Goal: Task Accomplishment & Management: Manage account settings

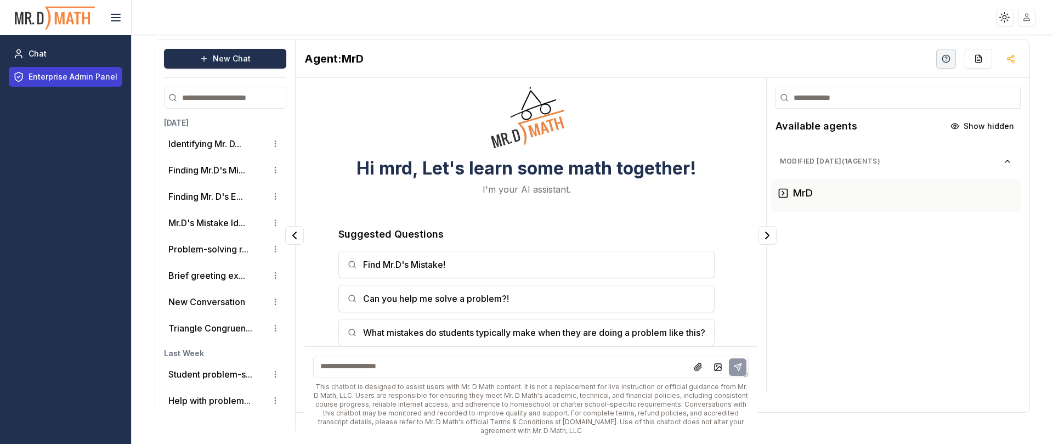
click at [78, 78] on span "Enterprise Admin Panel" at bounding box center [73, 76] width 89 height 11
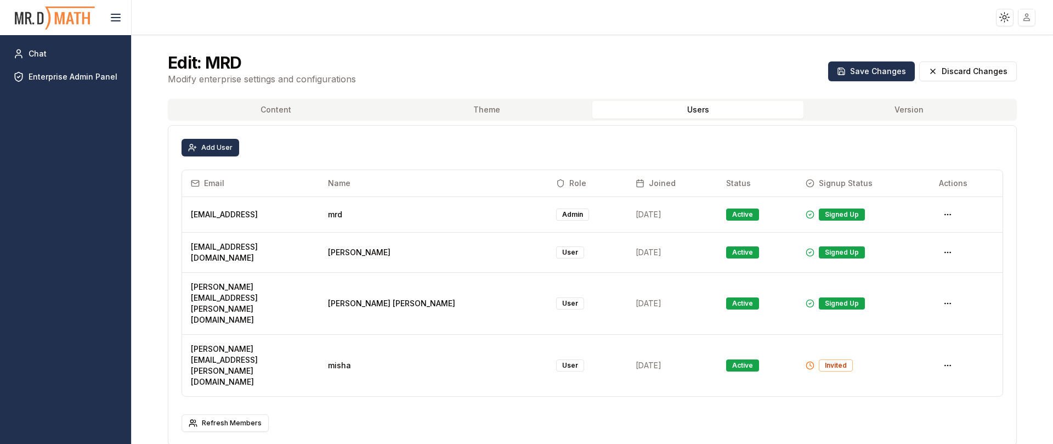
click at [672, 112] on button "Users" at bounding box center [697, 110] width 211 height 18
click at [819, 359] on div "Invited" at bounding box center [836, 365] width 34 height 12
click at [933, 322] on html "Toggle theme Toggle user menu Chat Enterprise Admin Panel Edit: MRD Modify ente…" at bounding box center [526, 222] width 1053 height 444
click at [912, 345] on div "Edit Role" at bounding box center [904, 344] width 65 height 18
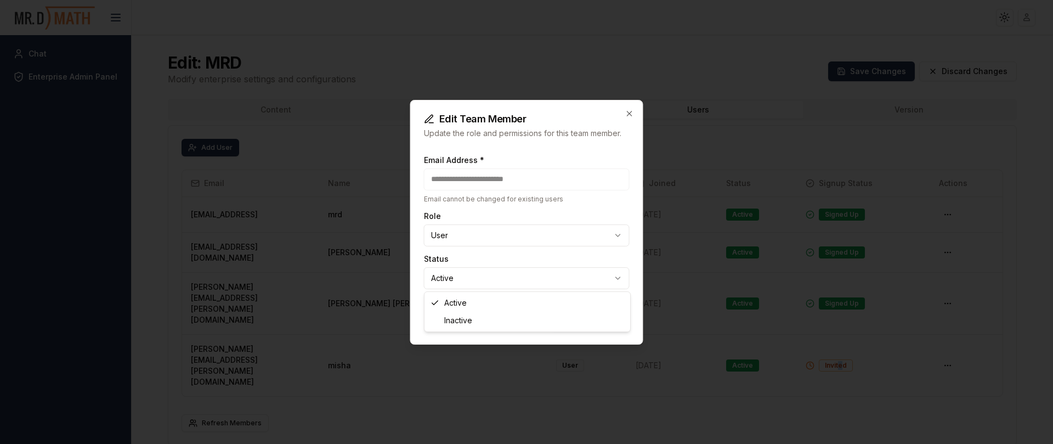
click at [593, 269] on body "**********" at bounding box center [526, 222] width 1053 height 444
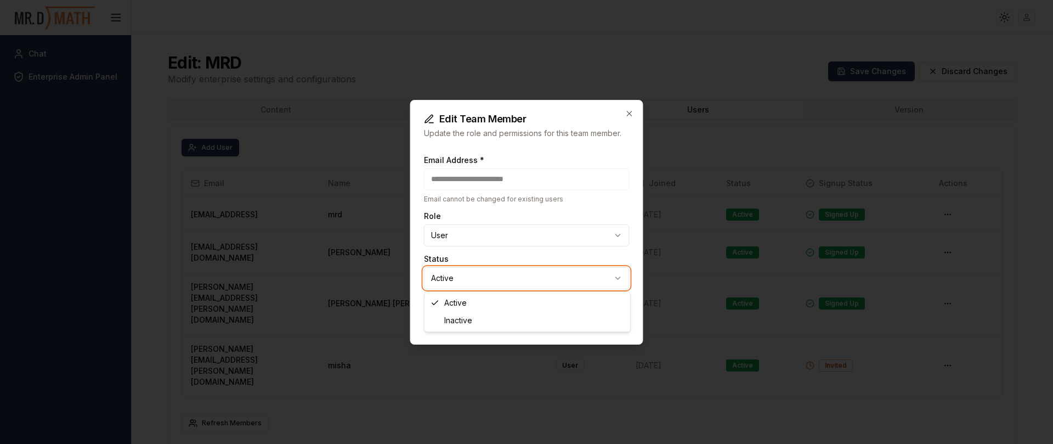
click at [628, 113] on body "**********" at bounding box center [526, 222] width 1053 height 444
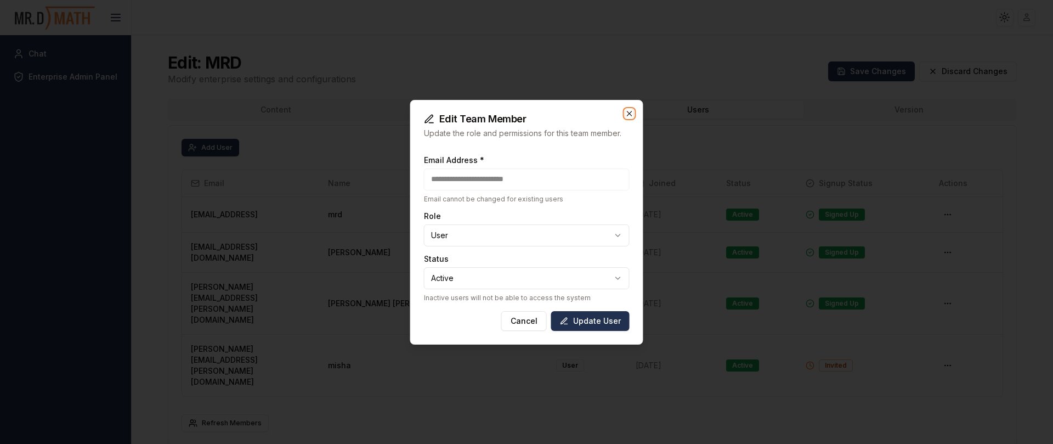
click at [629, 112] on icon "button" at bounding box center [629, 113] width 9 height 9
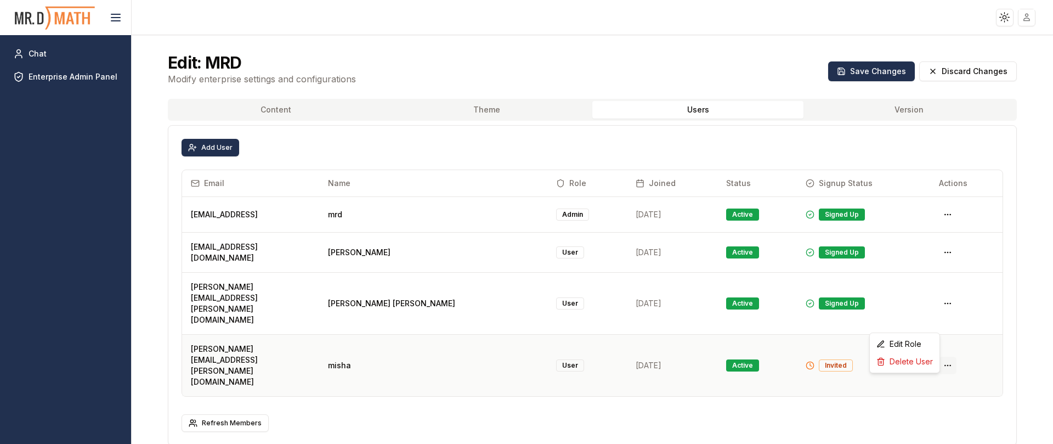
click at [929, 316] on html "Toggle theme Toggle user menu Chat Enterprise Admin Panel Edit: MRD Modify ente…" at bounding box center [526, 222] width 1053 height 444
click at [903, 361] on div "Delete User" at bounding box center [904, 362] width 65 height 18
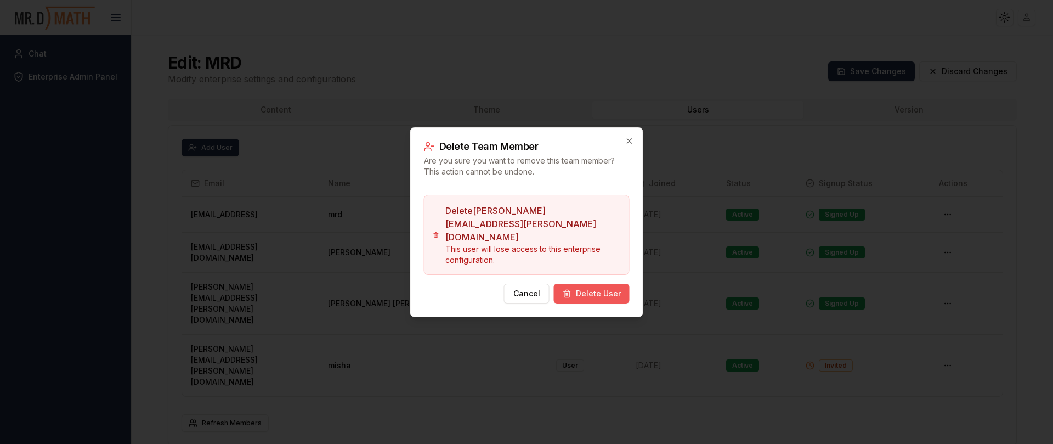
click at [594, 283] on button "Delete User" at bounding box center [592, 293] width 76 height 20
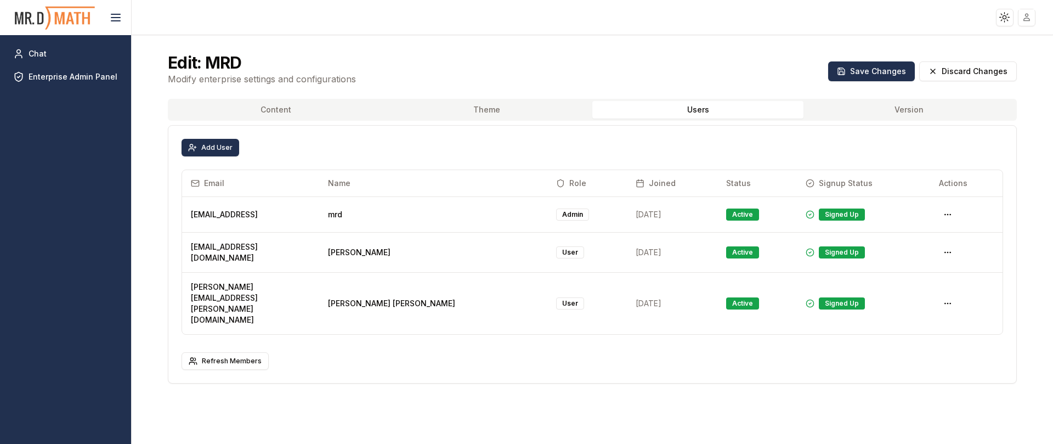
click at [628, 133] on div "Add User" at bounding box center [592, 148] width 848 height 44
click at [38, 49] on span "Chat" at bounding box center [38, 53] width 18 height 11
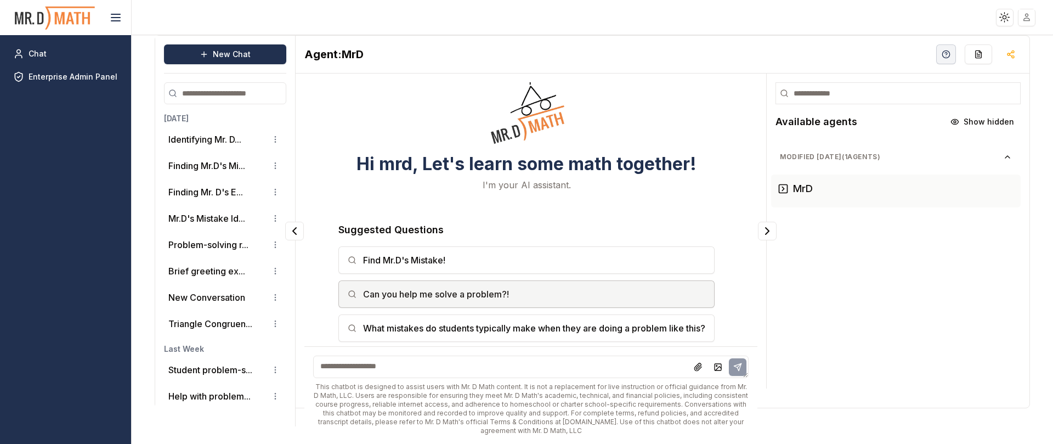
scroll to position [7, 0]
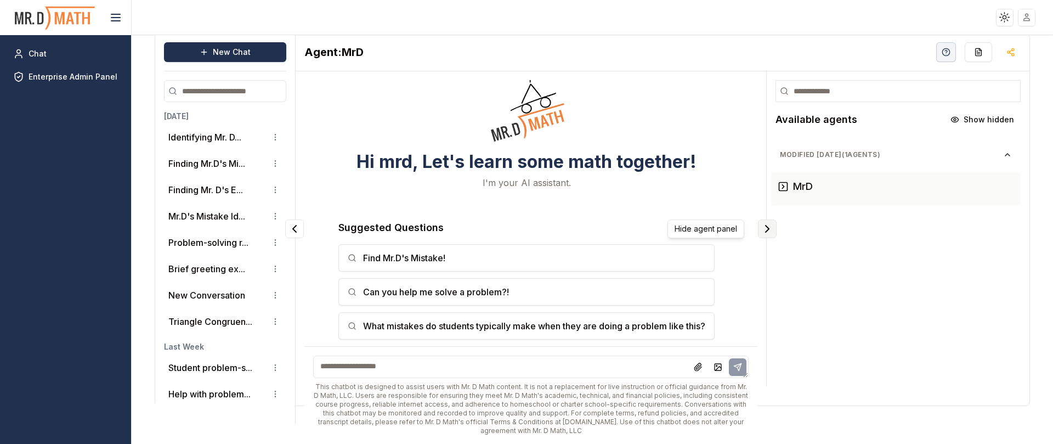
click at [760, 225] on icon "Collapse panel" at bounding box center [766, 228] width 13 height 13
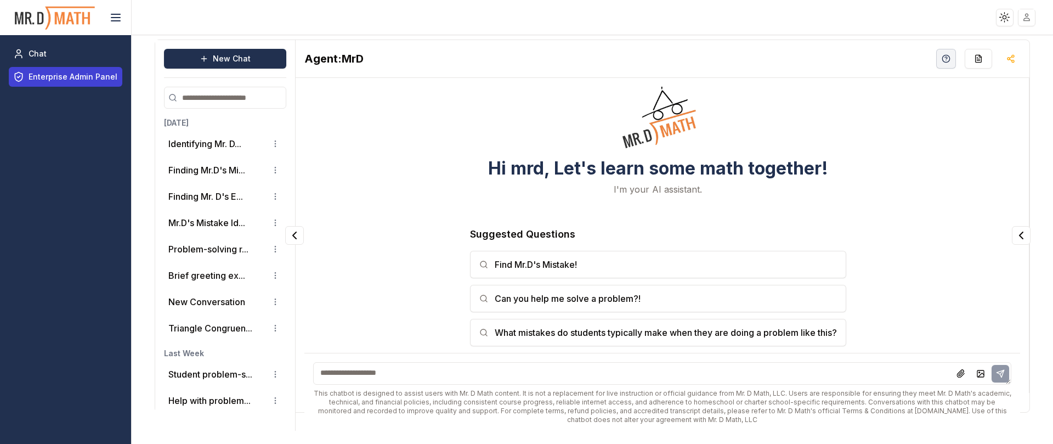
click at [92, 67] on link "Enterprise Admin Panel" at bounding box center [65, 77] width 113 height 20
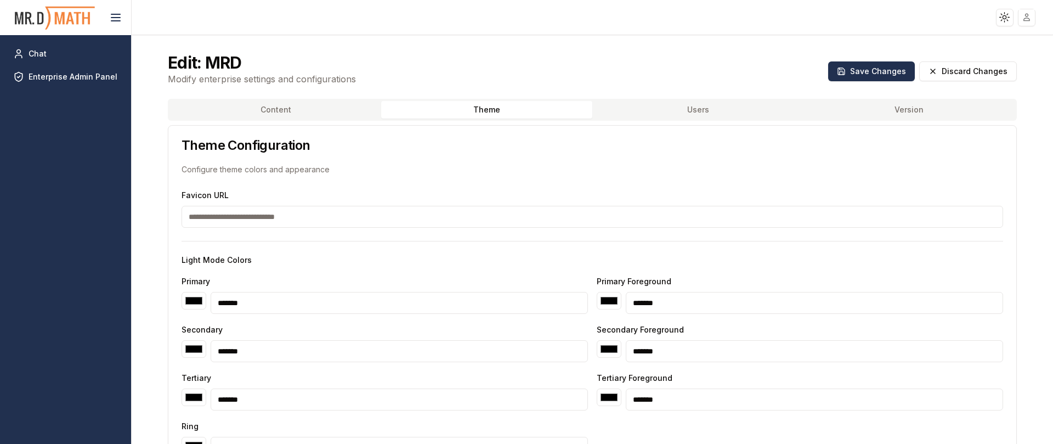
click at [471, 112] on button "Theme" at bounding box center [486, 110] width 211 height 18
click at [286, 106] on button "Content" at bounding box center [275, 110] width 211 height 18
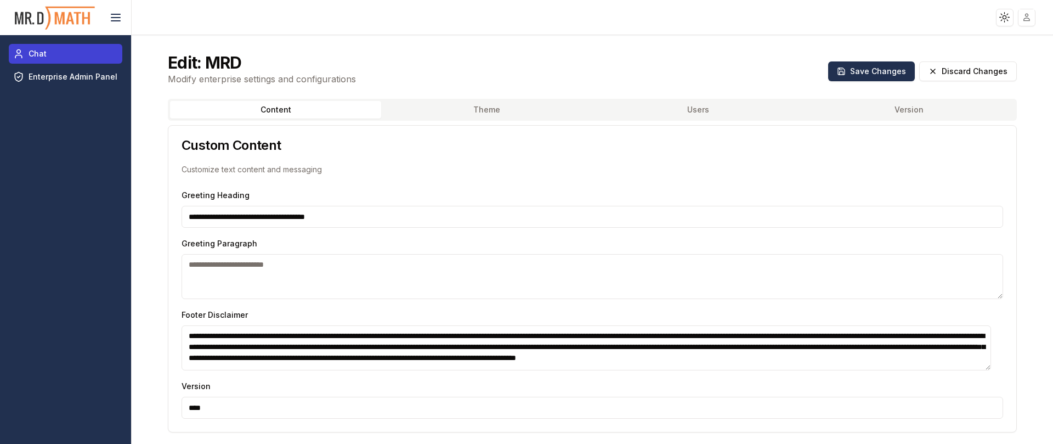
click at [54, 48] on link "Chat" at bounding box center [65, 54] width 113 height 20
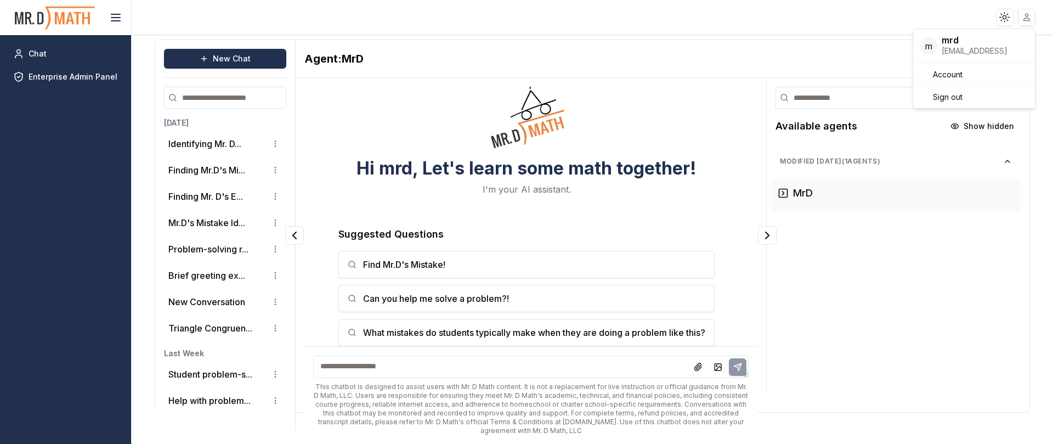
click at [1029, 17] on html "Toggle theme Toggle user menu Chat Enterprise Admin Panel New Chat [DATE] Ident…" at bounding box center [526, 222] width 1053 height 444
click at [752, 237] on html "Toggle theme Toggle user menu Chat Enterprise Admin Panel New Chat [DATE] Ident…" at bounding box center [526, 222] width 1053 height 444
click at [760, 238] on icon "Collapse panel" at bounding box center [766, 235] width 13 height 13
